Goal: Find specific page/section: Find specific page/section

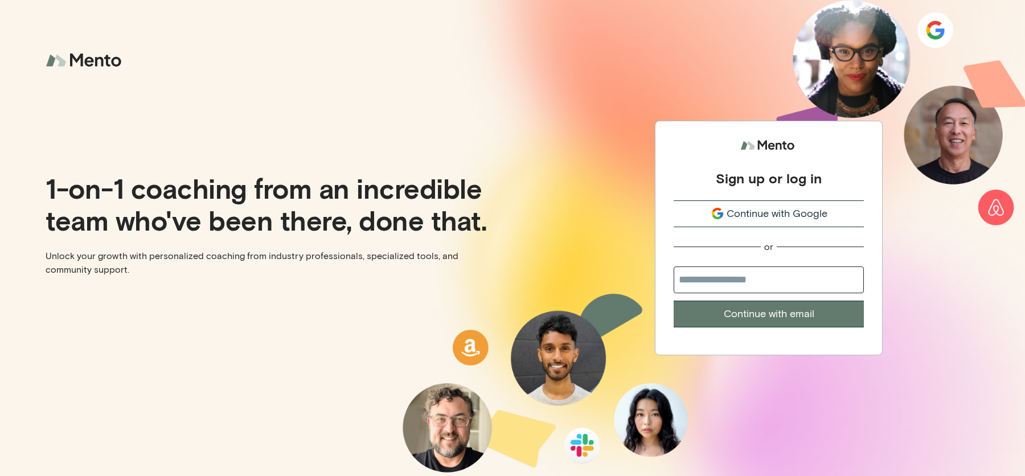
click at [757, 235] on div "Sign up or log in Continue with Google or Continue with email" at bounding box center [768, 231] width 190 height 192
click at [769, 213] on span "Continue with Google" at bounding box center [776, 213] width 101 height 15
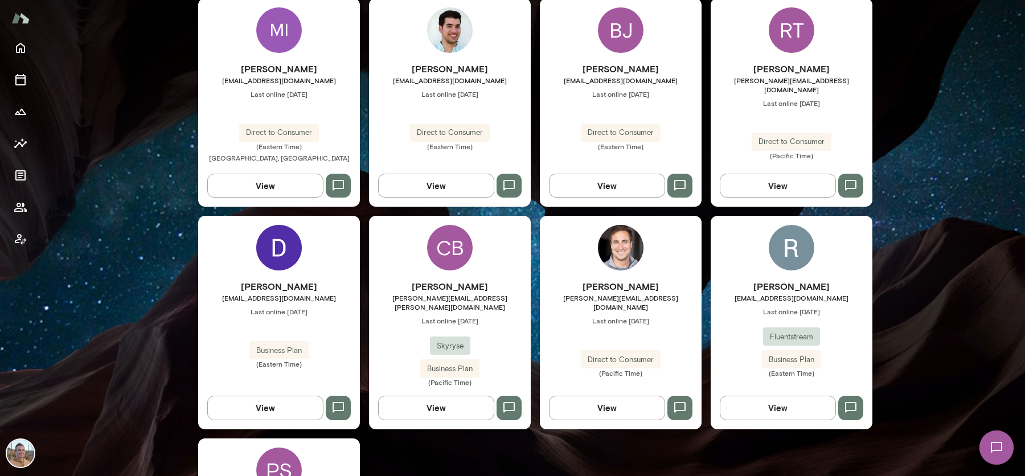
scroll to position [348, 0]
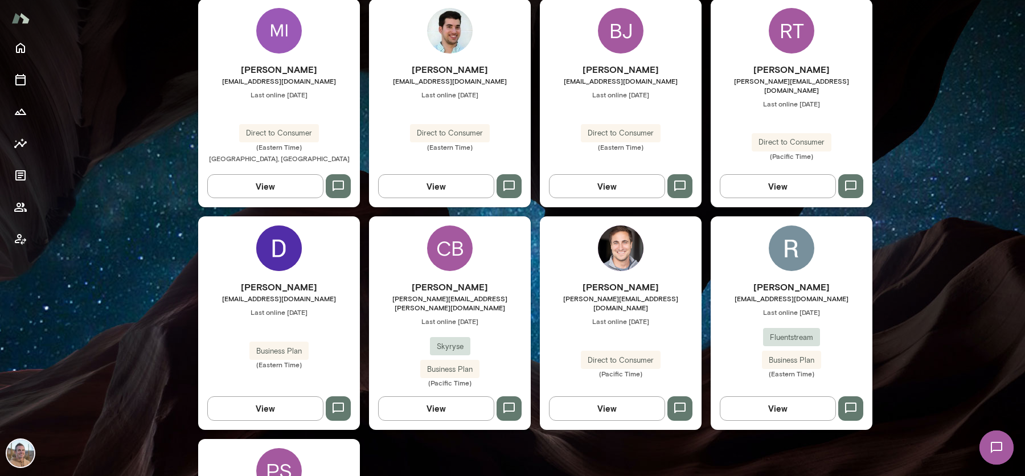
click at [615, 92] on span "Last online [DATE]" at bounding box center [621, 94] width 162 height 9
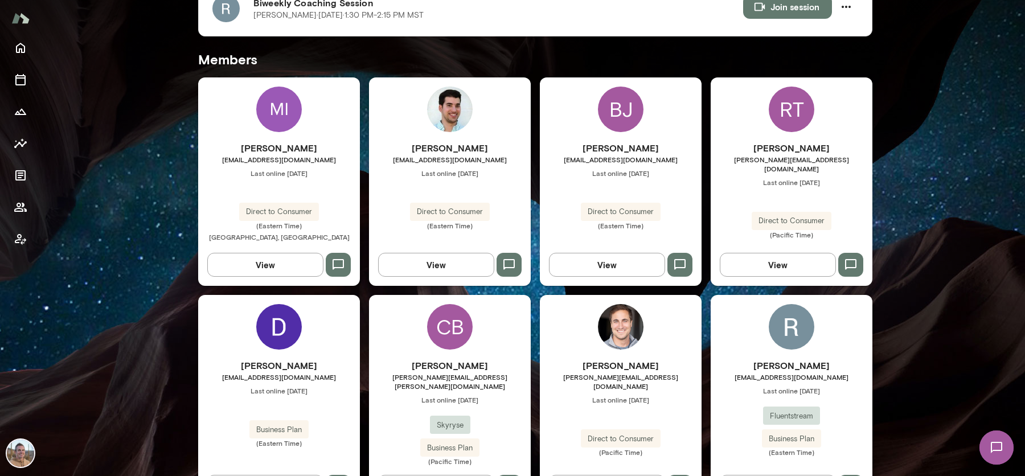
scroll to position [271, 0]
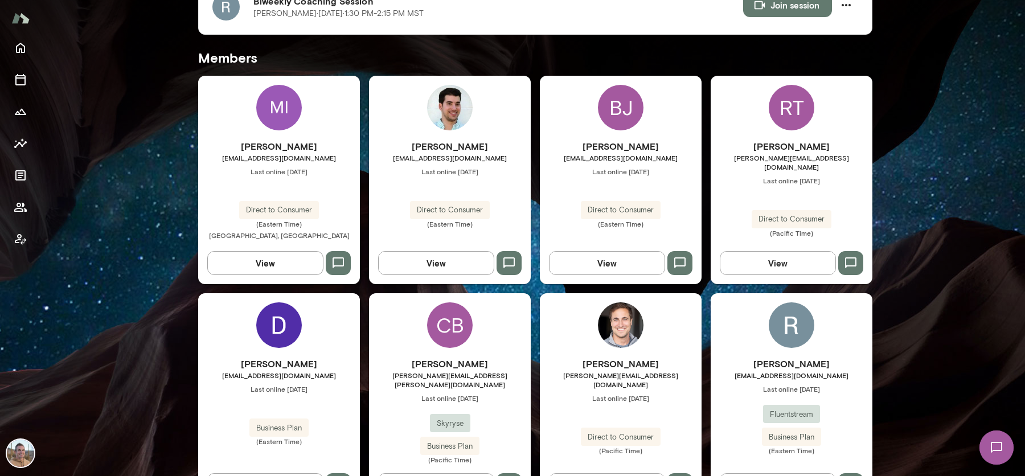
click at [599, 348] on div "[PERSON_NAME] [PERSON_NAME][EMAIL_ADDRESS][DOMAIN_NAME] Last online [DATE] Dire…" at bounding box center [621, 399] width 162 height 213
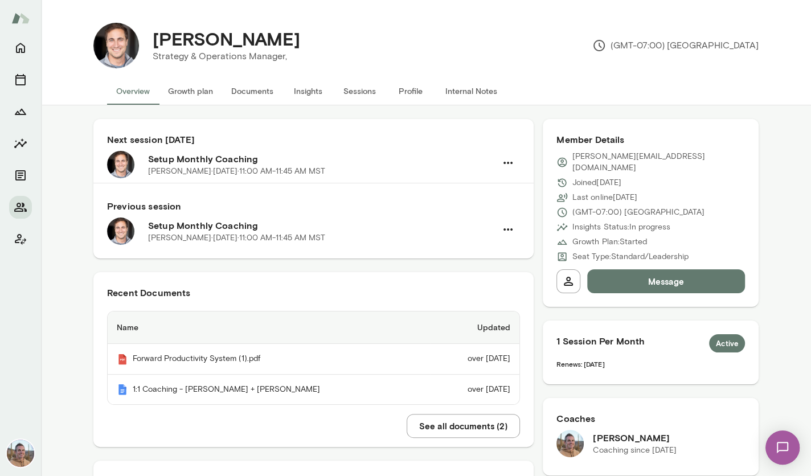
click at [20, 443] on img at bounding box center [20, 452] width 27 height 27
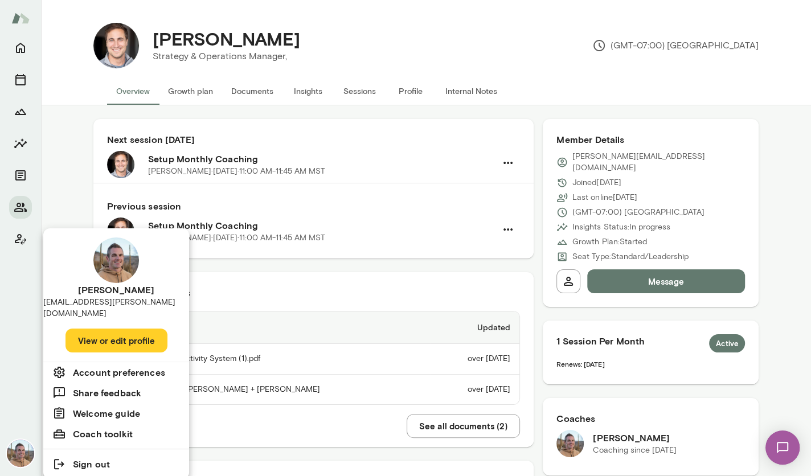
click at [96, 328] on button "View or edit profile" at bounding box center [116, 340] width 102 height 24
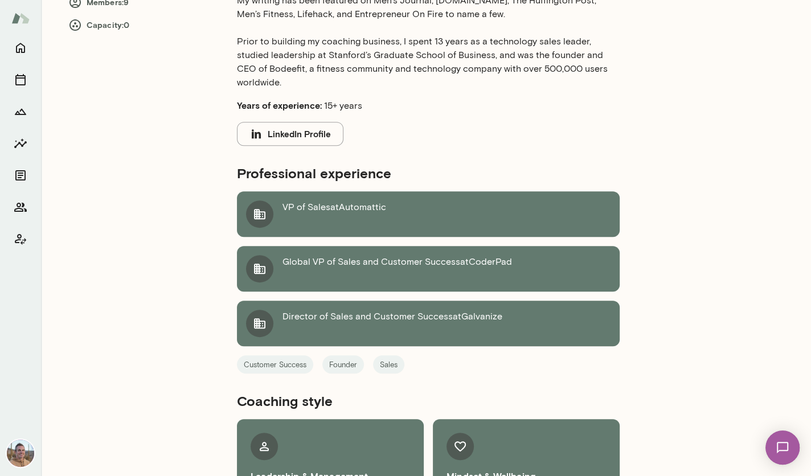
scroll to position [351, 0]
